Goal: Check status: Check status

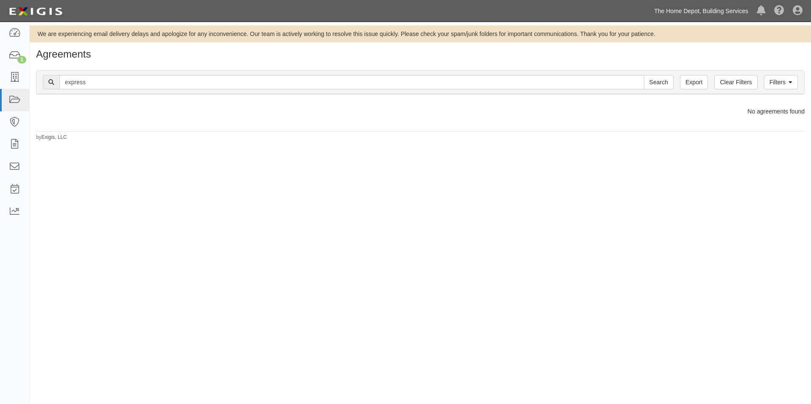
click at [698, 14] on link "The Home Depot, Building Services" at bounding box center [701, 11] width 103 height 17
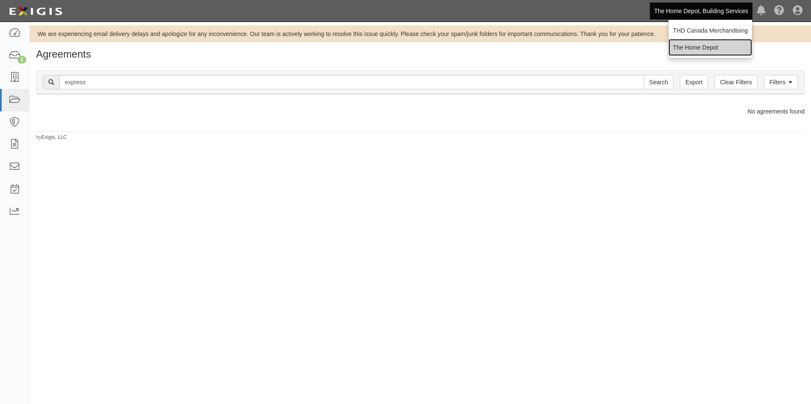
click at [699, 48] on link "The Home Depot" at bounding box center [710, 47] width 84 height 17
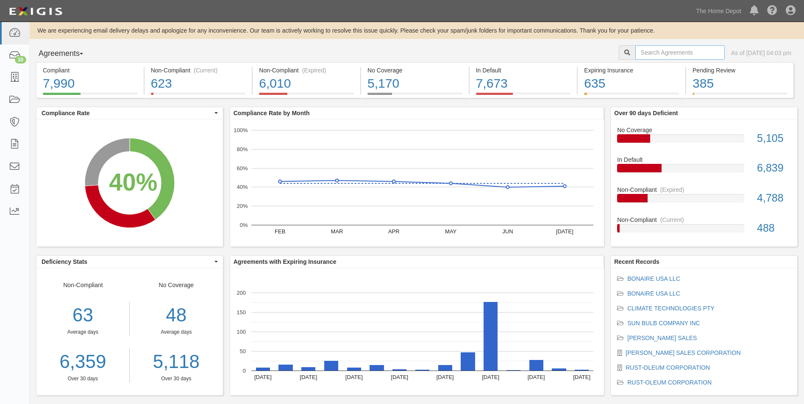
click at [636, 53] on input "text" at bounding box center [680, 52] width 89 height 14
type input "pulsar"
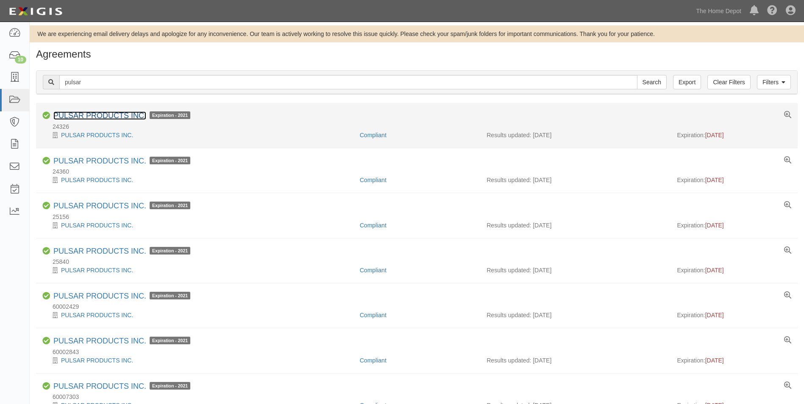
click at [128, 114] on link "PULSAR PRODUCTS INC." at bounding box center [99, 116] width 93 height 8
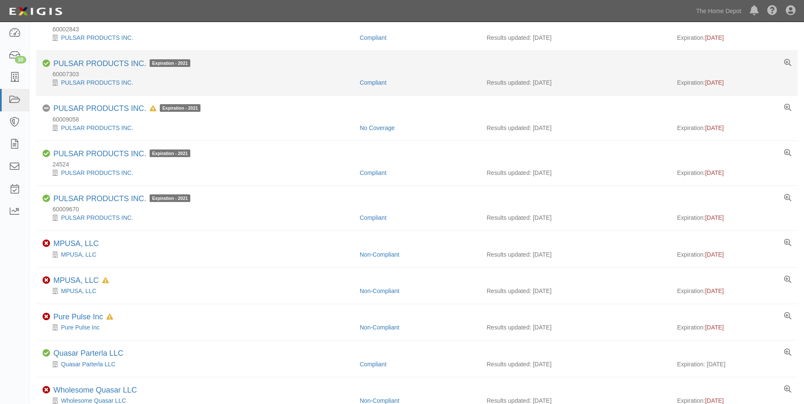
scroll to position [339, 0]
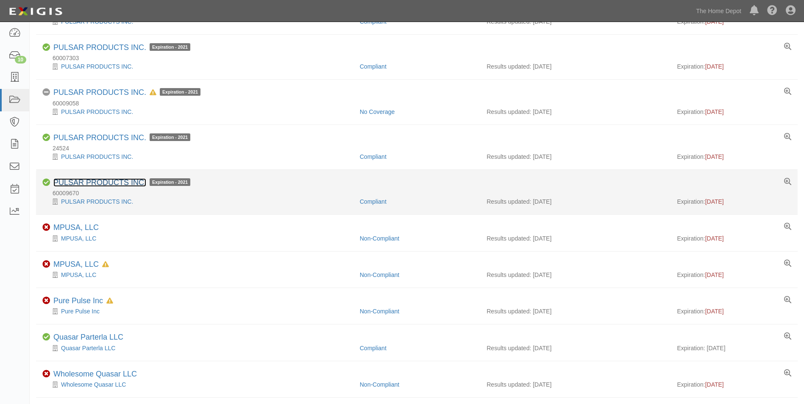
click at [95, 183] on link "PULSAR PRODUCTS INC." at bounding box center [99, 183] width 93 height 8
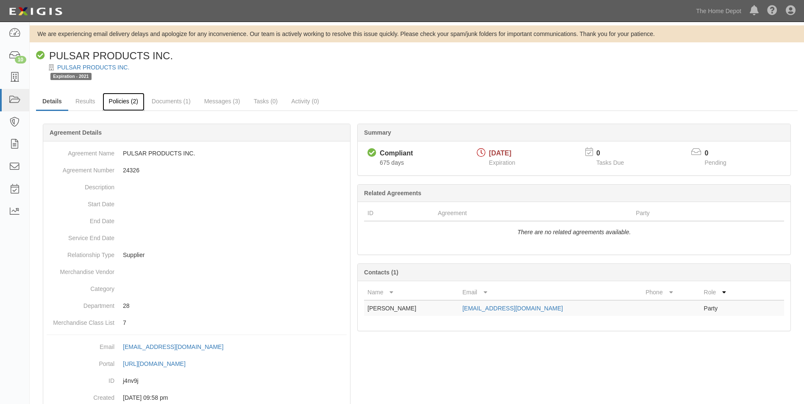
click at [128, 102] on link "Policies (2)" at bounding box center [124, 102] width 42 height 18
click at [126, 102] on link "Policies (2)" at bounding box center [124, 102] width 42 height 18
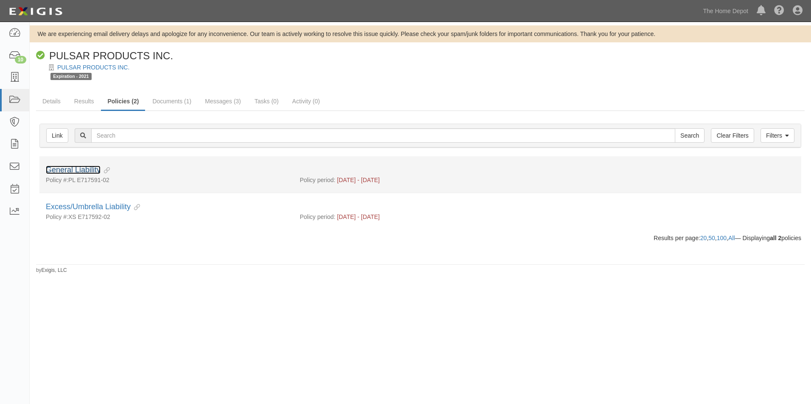
click at [86, 170] on link "General Liability" at bounding box center [73, 170] width 55 height 8
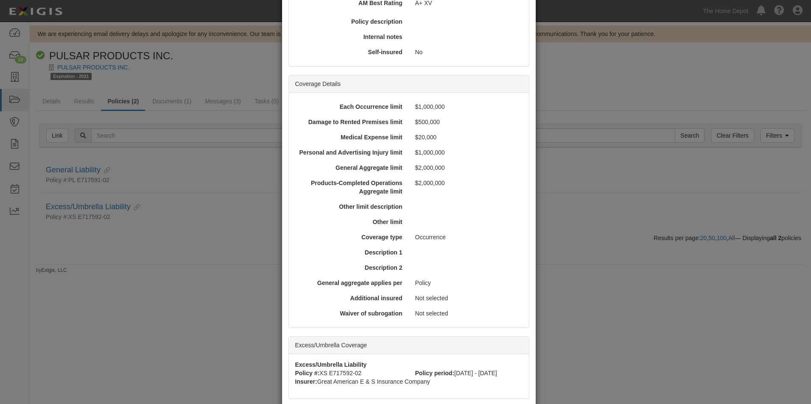
scroll to position [254, 0]
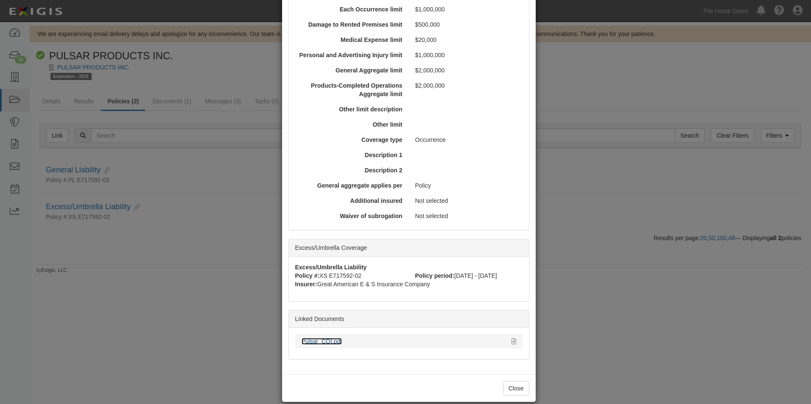
click at [324, 340] on link "Pulsar_COI.pdf" at bounding box center [321, 341] width 41 height 7
click at [508, 388] on button "Close" at bounding box center [516, 389] width 26 height 14
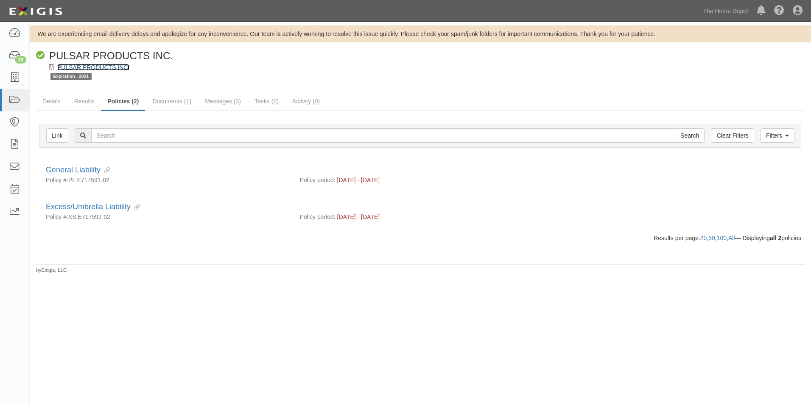
click at [111, 70] on link "PULSAR PRODUCTS INC." at bounding box center [93, 67] width 72 height 7
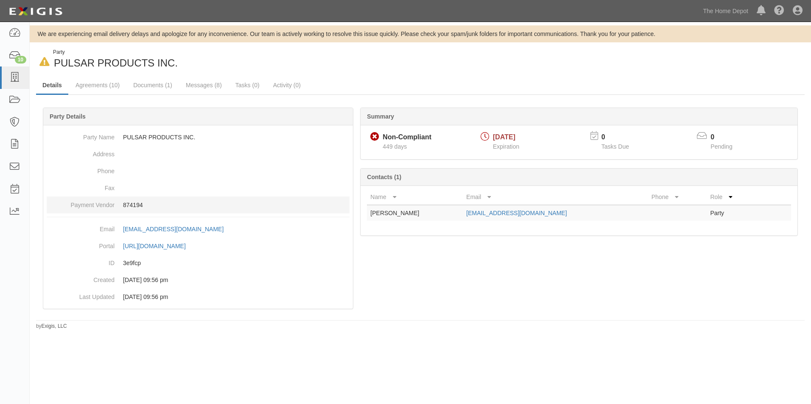
click at [137, 205] on p "874194" at bounding box center [236, 205] width 226 height 8
copy p "874194"
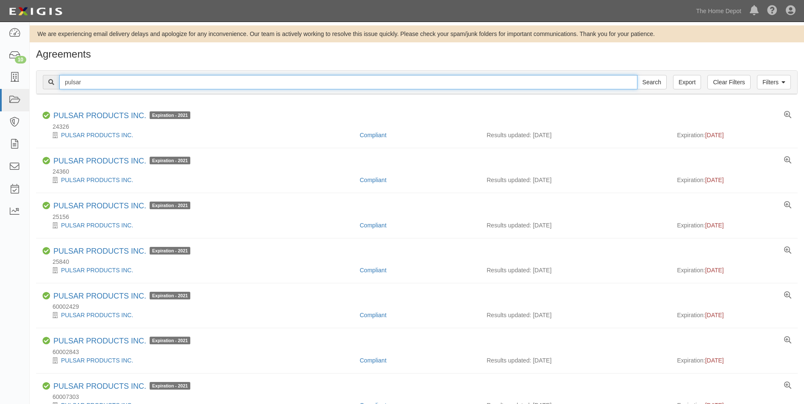
click at [209, 86] on input "pulsar" at bounding box center [348, 82] width 578 height 14
type input "3M"
click at [637, 75] on input "Search" at bounding box center [652, 82] width 30 height 14
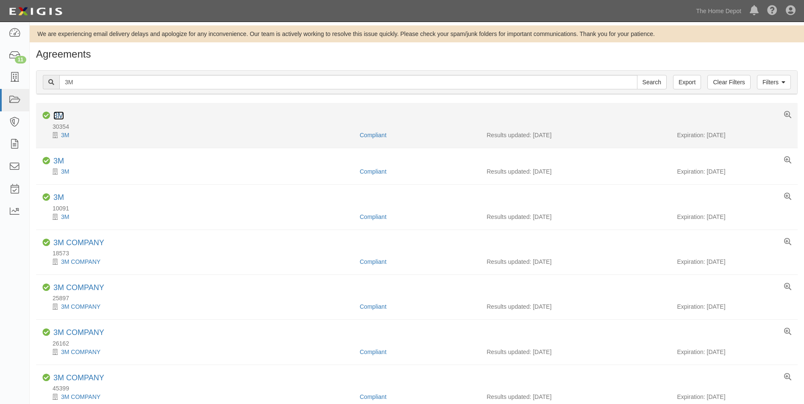
click at [59, 114] on link "3M" at bounding box center [58, 116] width 11 height 8
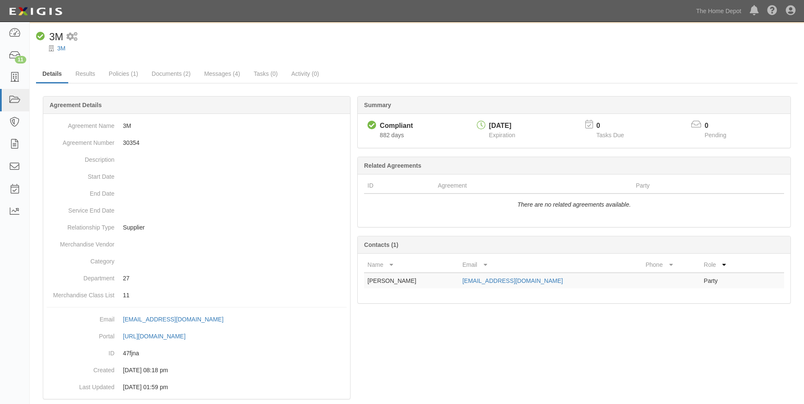
scroll to position [35, 0]
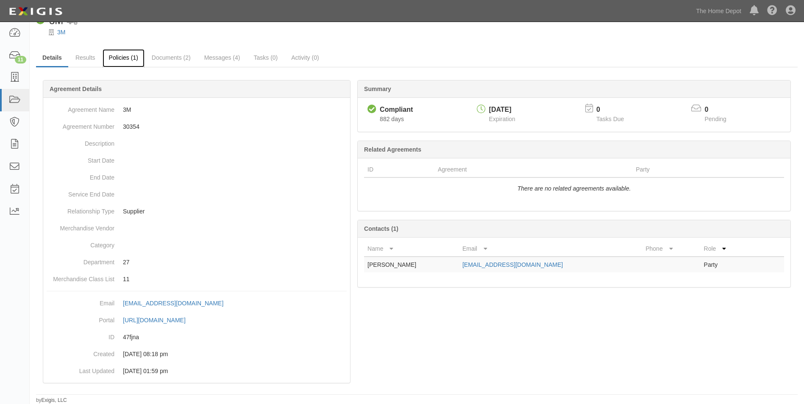
click at [121, 60] on link "Policies (1)" at bounding box center [124, 58] width 42 height 18
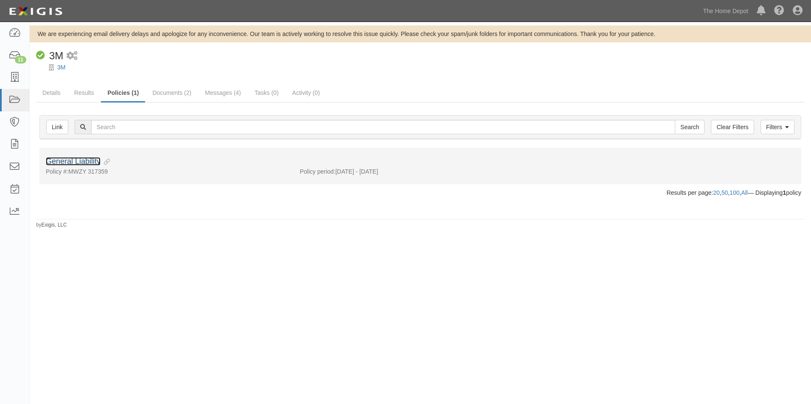
click at [85, 161] on link "General Liability" at bounding box center [73, 161] width 55 height 8
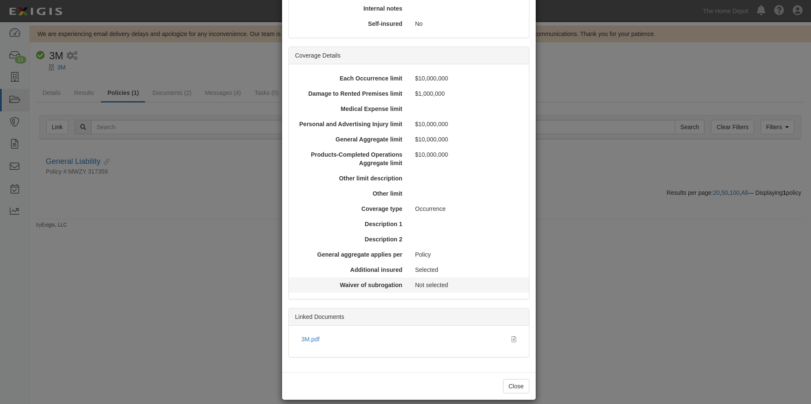
scroll to position [194, 0]
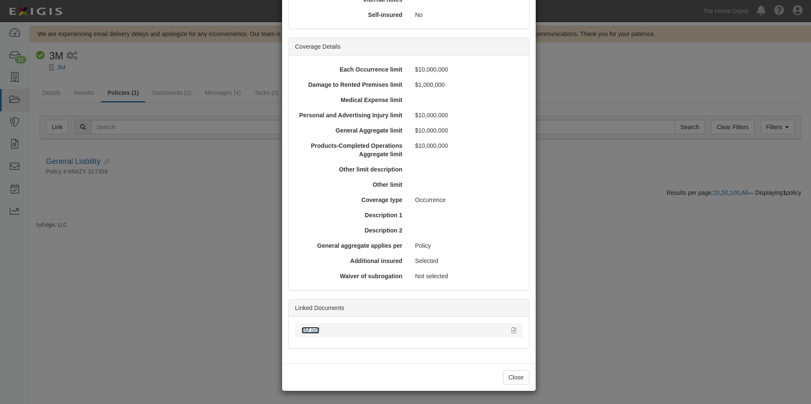
click at [310, 329] on link "3M.pdf" at bounding box center [310, 330] width 18 height 7
click at [516, 373] on button "Close" at bounding box center [516, 378] width 26 height 14
